Goal: Task Accomplishment & Management: Use online tool/utility

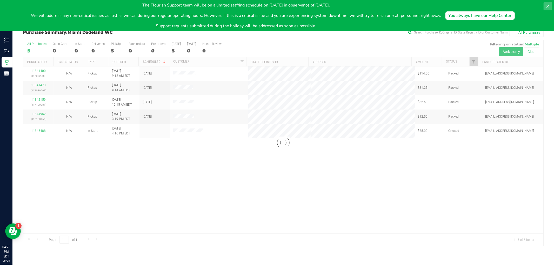
click at [548, 6] on icon at bounding box center [548, 6] width 4 height 4
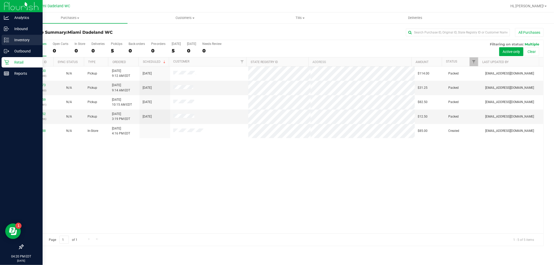
click at [4, 40] on icon at bounding box center [6, 39] width 5 height 5
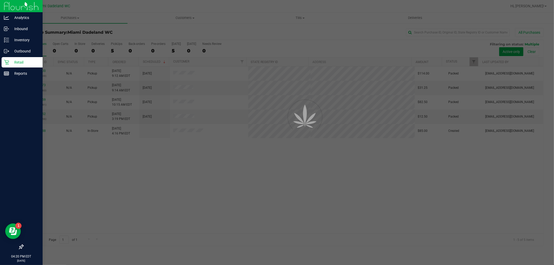
click at [0, 65] on link "Retail" at bounding box center [21, 62] width 43 height 11
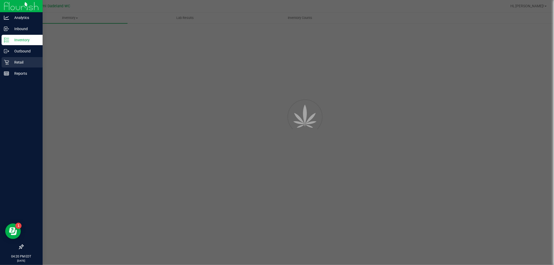
click at [0, 65] on link "Retail" at bounding box center [21, 62] width 43 height 11
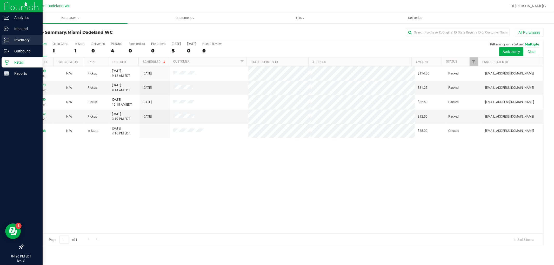
click at [20, 36] on div "Inventory" at bounding box center [22, 40] width 41 height 10
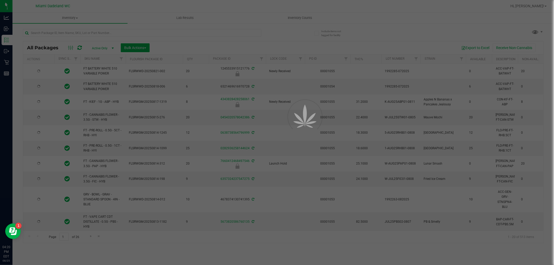
click at [72, 33] on div at bounding box center [277, 132] width 554 height 265
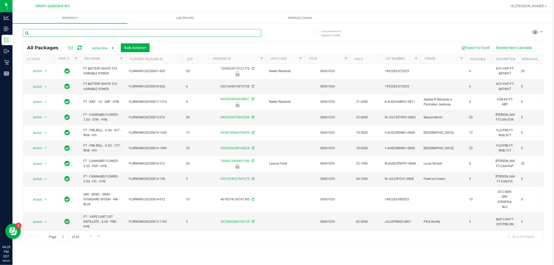
click at [69, 33] on input "text" at bounding box center [142, 33] width 239 height 8
type input "3843944258402445"
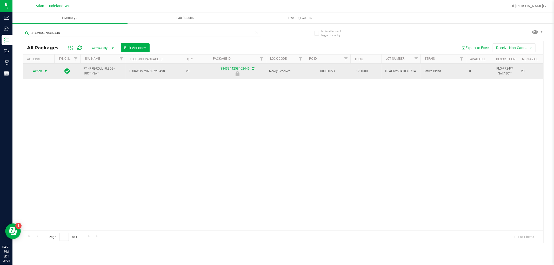
click at [44, 71] on span "select" at bounding box center [46, 71] width 4 height 4
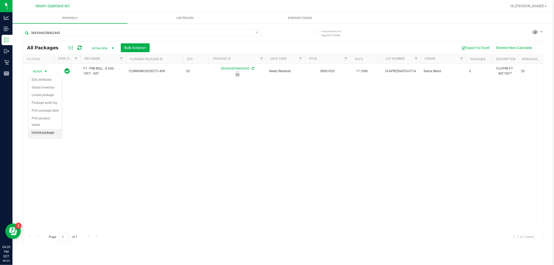
click at [40, 132] on li "Unlock package" at bounding box center [45, 133] width 33 height 8
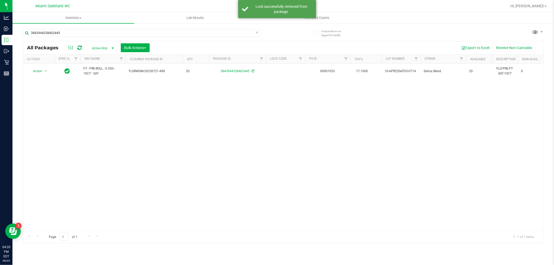
click at [258, 32] on icon at bounding box center [257, 32] width 4 height 6
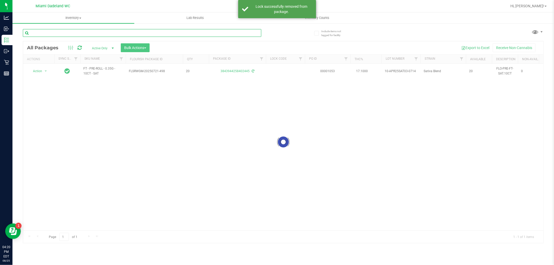
click at [240, 32] on input "text" at bounding box center [142, 33] width 239 height 8
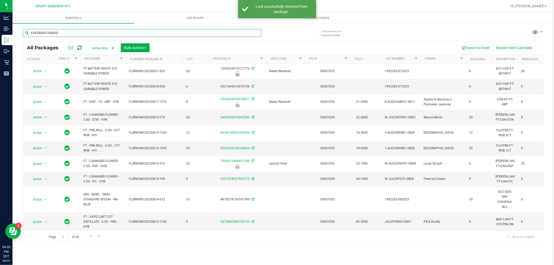
type input "6187002611000326"
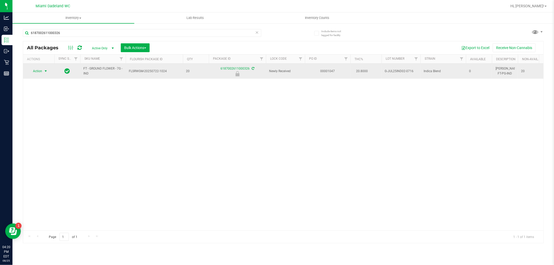
click at [45, 72] on span "select" at bounding box center [46, 71] width 4 height 4
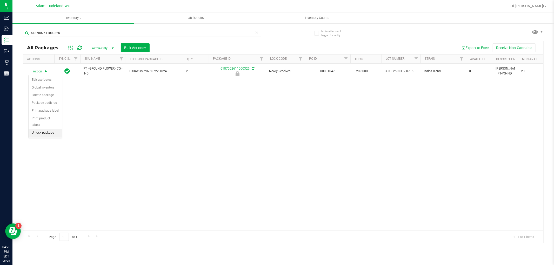
click at [37, 134] on li "Unlock package" at bounding box center [45, 133] width 33 height 8
